Goal: Task Accomplishment & Management: Manage account settings

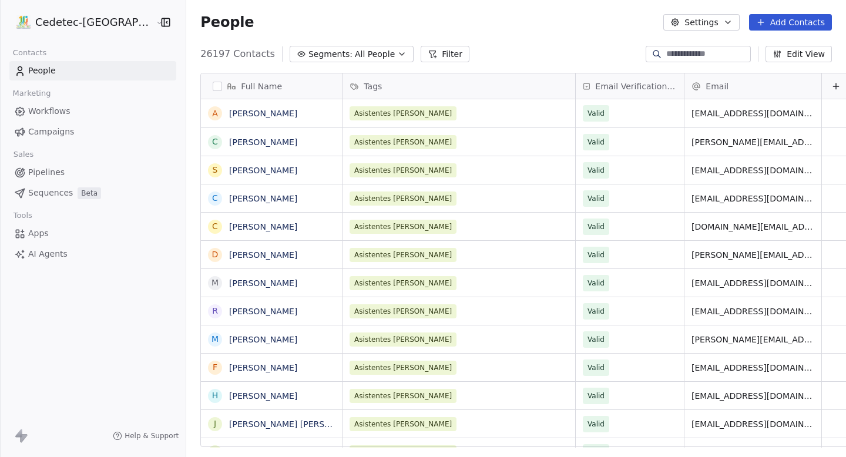
click at [56, 128] on span "Campaigns" at bounding box center [51, 132] width 46 height 12
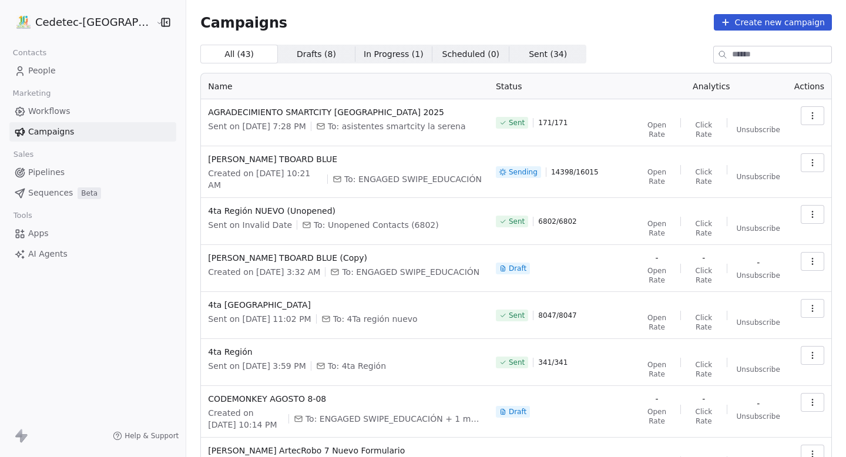
click at [77, 15] on html "Cedetec-[GEOGRAPHIC_DATA] Contacts People Marketing Workflows Campaigns Sales P…" at bounding box center [423, 228] width 846 height 457
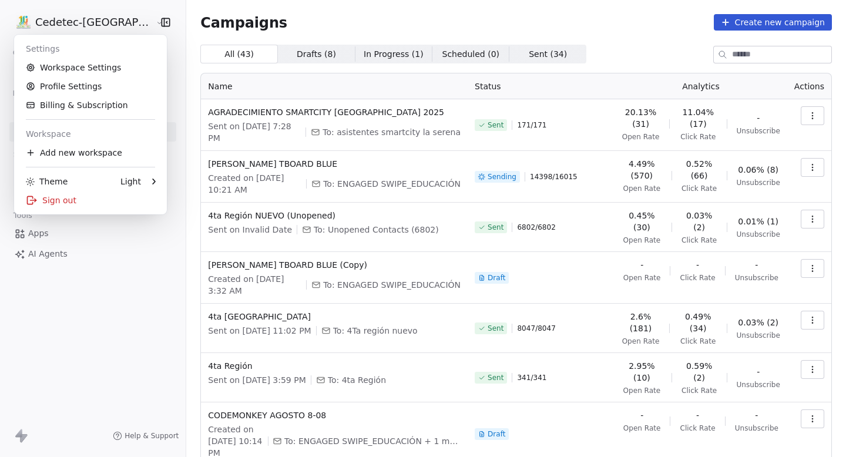
click at [77, 15] on html "Cedetec-[GEOGRAPHIC_DATA] Contacts People Marketing Workflows Campaigns Sales P…" at bounding box center [423, 228] width 846 height 457
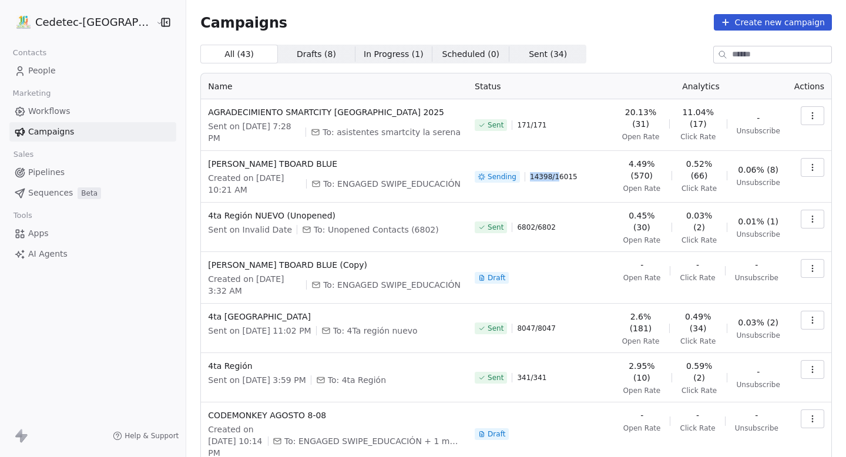
drag, startPoint x: 521, startPoint y: 174, endPoint x: 572, endPoint y: 177, distance: 50.6
click at [564, 174] on div "Sending 14398 / 16015" at bounding box center [541, 177] width 133 height 38
click at [572, 177] on div "Sending 14398 / 16015" at bounding box center [541, 177] width 133 height 38
click at [814, 166] on icon "button" at bounding box center [812, 167] width 9 height 9
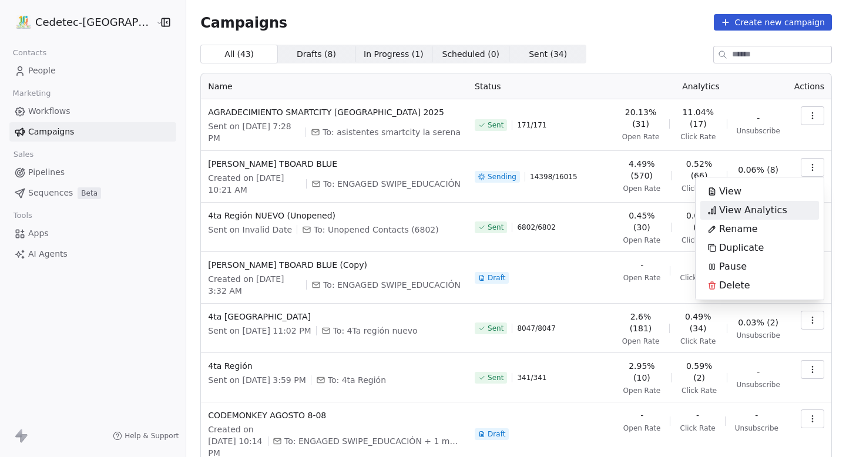
click at [617, 177] on html "Cedetec-[GEOGRAPHIC_DATA] Contacts People Marketing Workflows Campaigns Sales P…" at bounding box center [423, 228] width 846 height 457
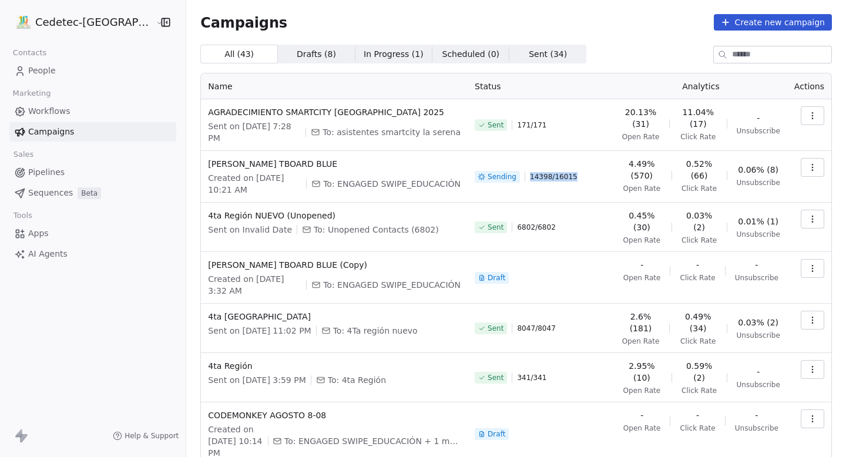
drag, startPoint x: 522, startPoint y: 172, endPoint x: 568, endPoint y: 172, distance: 45.8
click at [568, 172] on div "Sending 14398 / 16015" at bounding box center [541, 177] width 133 height 38
click at [572, 172] on div "Sending 14398 / 16015" at bounding box center [541, 177] width 133 height 38
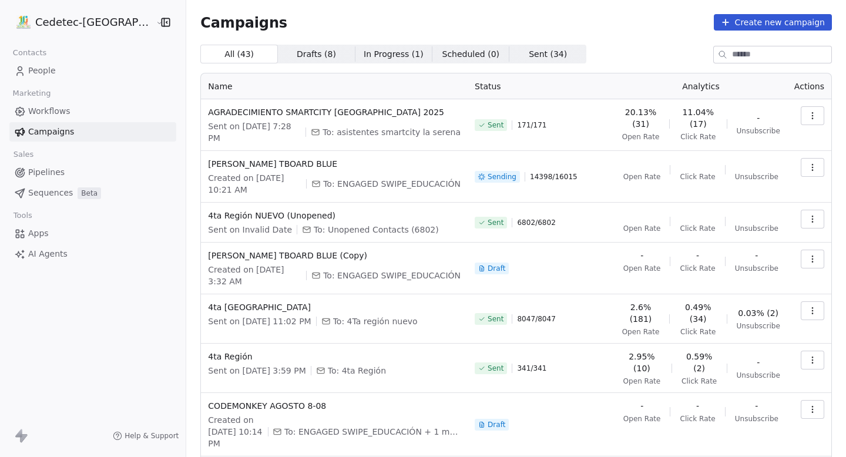
click at [530, 176] on span "14398 / 16015" at bounding box center [554, 176] width 48 height 9
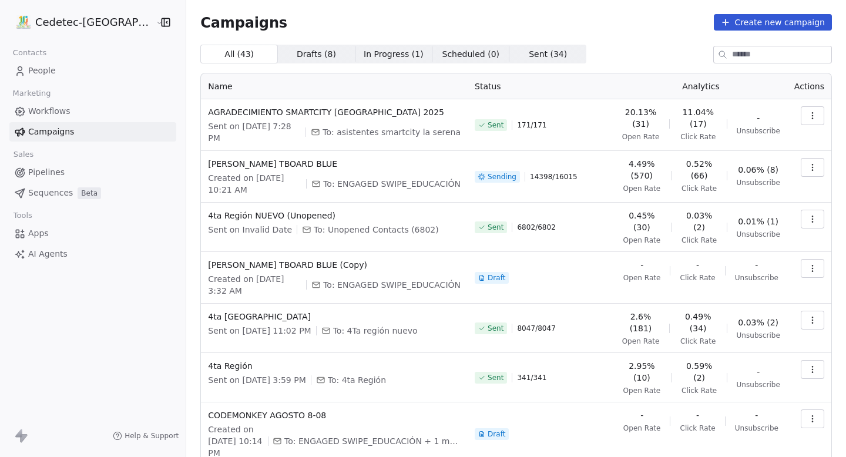
click at [535, 178] on span "14398 / 16015" at bounding box center [554, 176] width 48 height 9
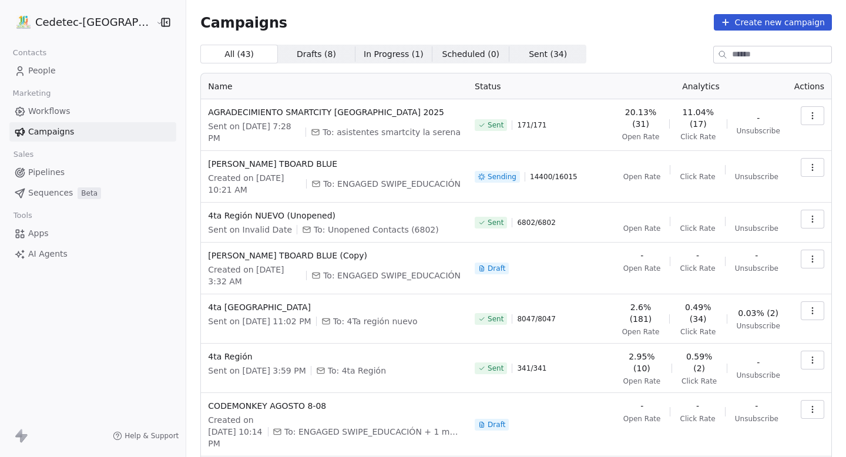
click at [535, 178] on span "14400 / 16015" at bounding box center [554, 176] width 48 height 9
click at [585, 181] on div "Sending 14400 / 16015" at bounding box center [541, 177] width 133 height 38
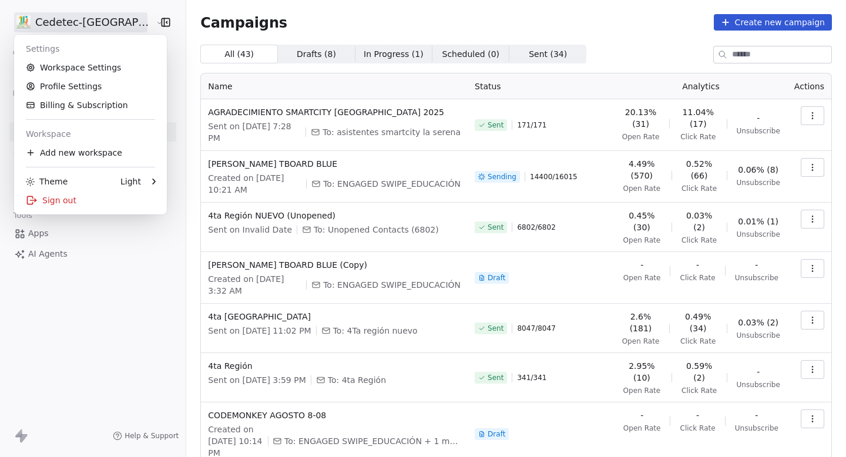
click at [78, 15] on html "Cedetec-Chile Contacts People Marketing Workflows Campaigns Sales Pipelines Seq…" at bounding box center [423, 228] width 846 height 457
click at [87, 65] on link "Workspace Settings" at bounding box center [90, 67] width 143 height 19
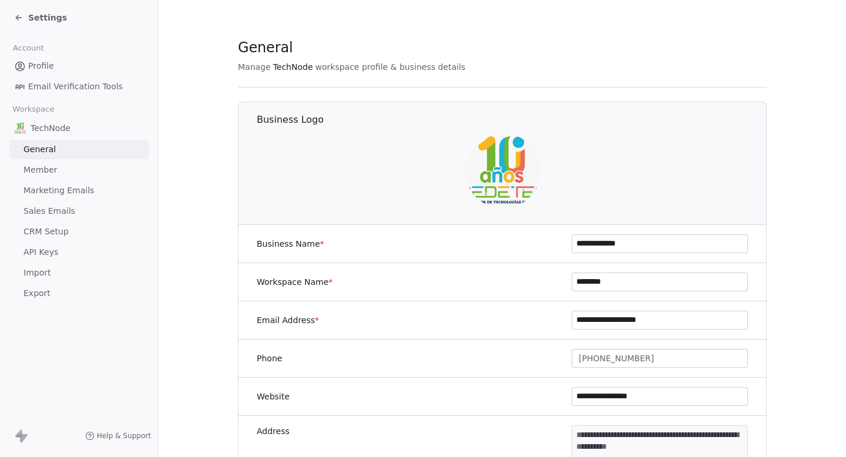
scroll to position [49, 0]
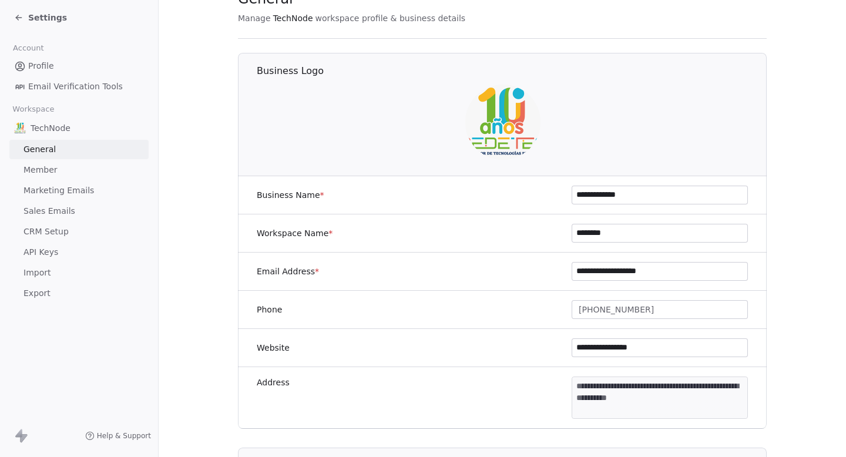
click at [58, 186] on span "Marketing Emails" at bounding box center [58, 190] width 70 height 12
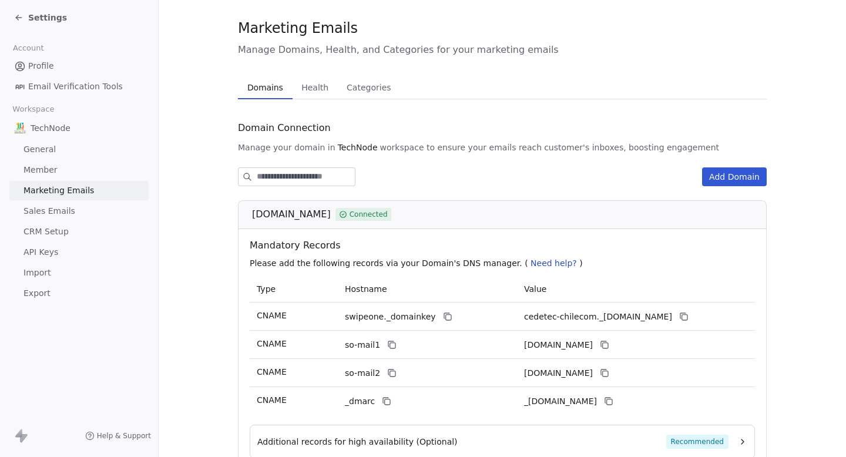
scroll to position [14, 0]
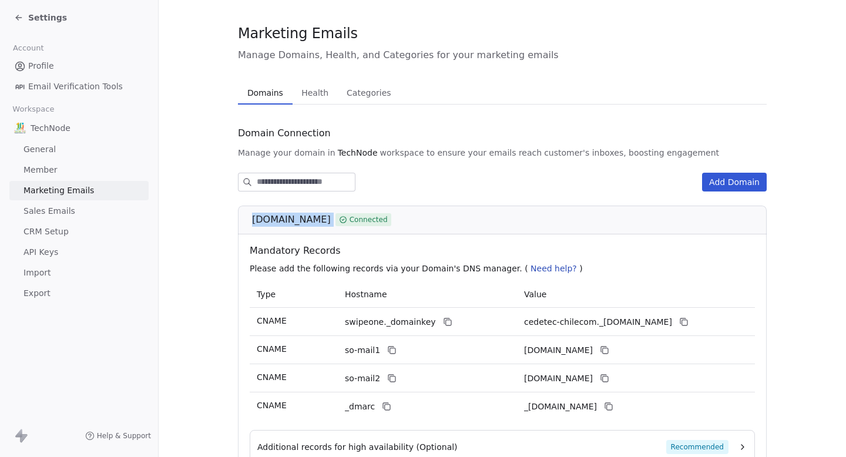
drag, startPoint x: 250, startPoint y: 216, endPoint x: 335, endPoint y: 217, distance: 85.8
click at [335, 217] on div "cedetec-chile.com Connected" at bounding box center [502, 220] width 529 height 29
copy div "cedetec-chile.com"
click at [357, 145] on div "Domain Connection Manage your domain in TechNode workspace to ensure your email…" at bounding box center [502, 323] width 529 height 401
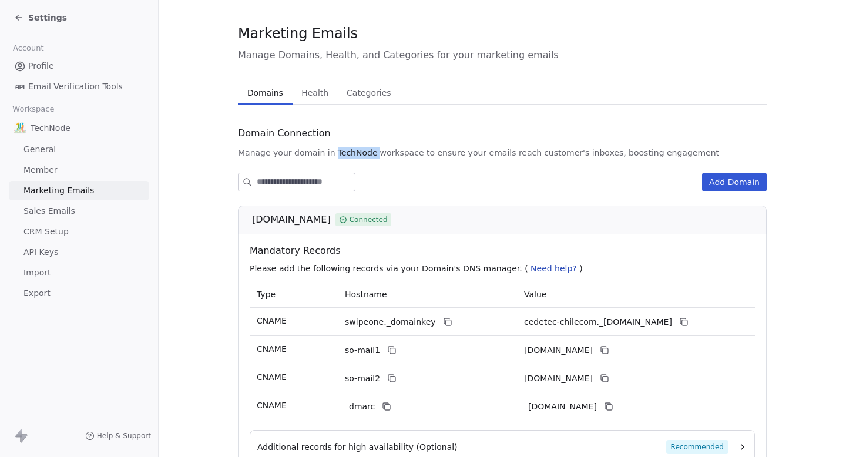
click at [357, 145] on div "Domain Connection Manage your domain in TechNode workspace to ensure your email…" at bounding box center [502, 323] width 529 height 401
click at [358, 156] on span "TechNode" at bounding box center [358, 153] width 40 height 12
click at [381, 156] on span "workspace to ensure your emails reach" at bounding box center [461, 153] width 162 height 12
click at [387, 155] on span "workspace to ensure your emails reach" at bounding box center [461, 153] width 162 height 12
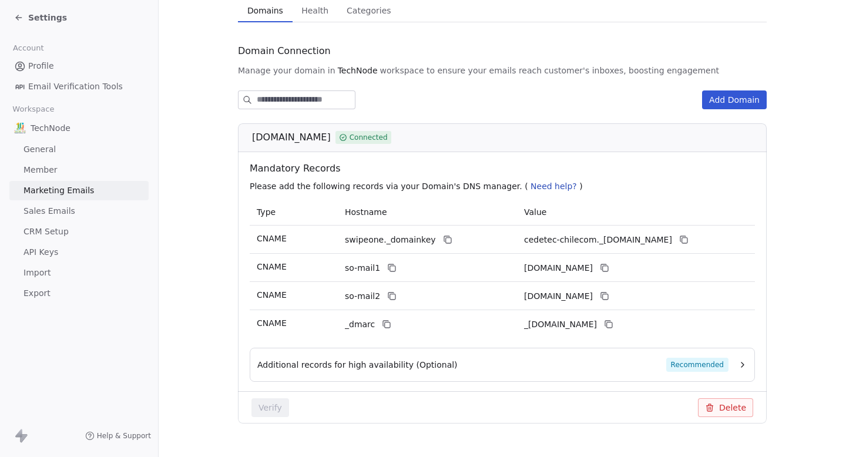
scroll to position [0, 0]
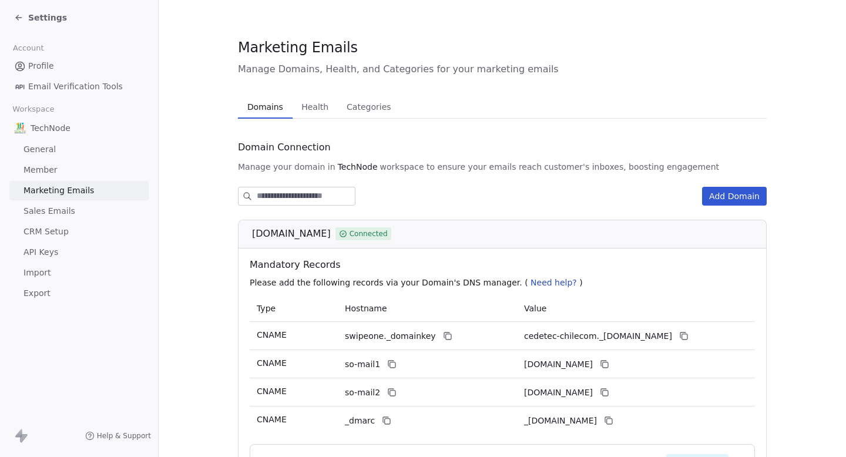
click at [59, 135] on div "TechNode" at bounding box center [78, 127] width 139 height 21
click at [59, 152] on link "General" at bounding box center [78, 149] width 139 height 19
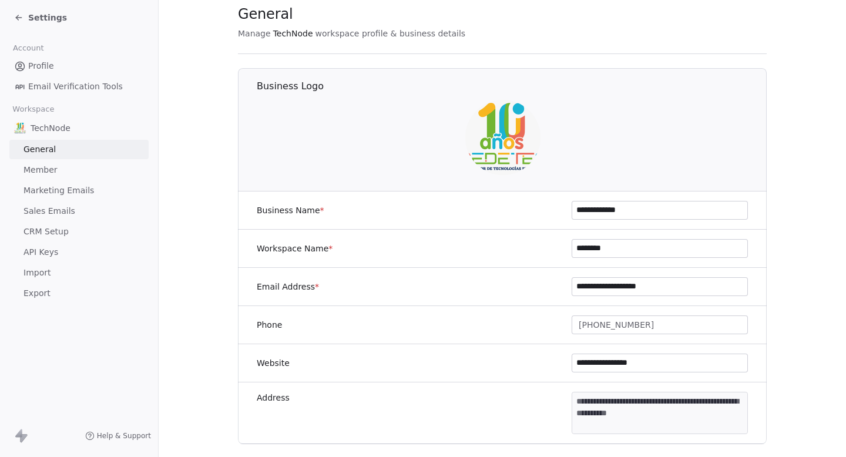
scroll to position [51, 0]
